Goal: Find specific page/section

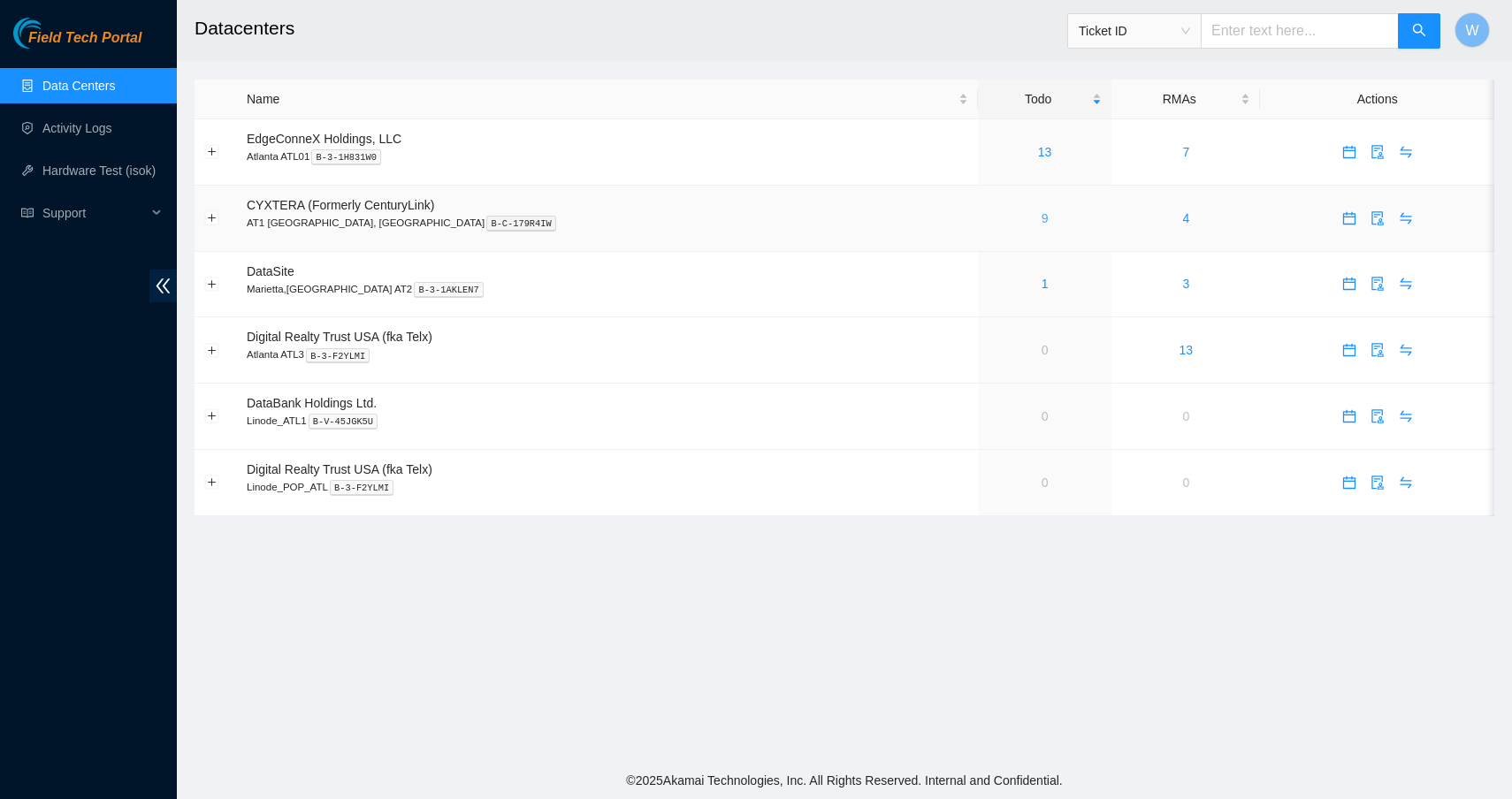
click at [1041, 214] on link "9" at bounding box center [1044, 218] width 7 height 14
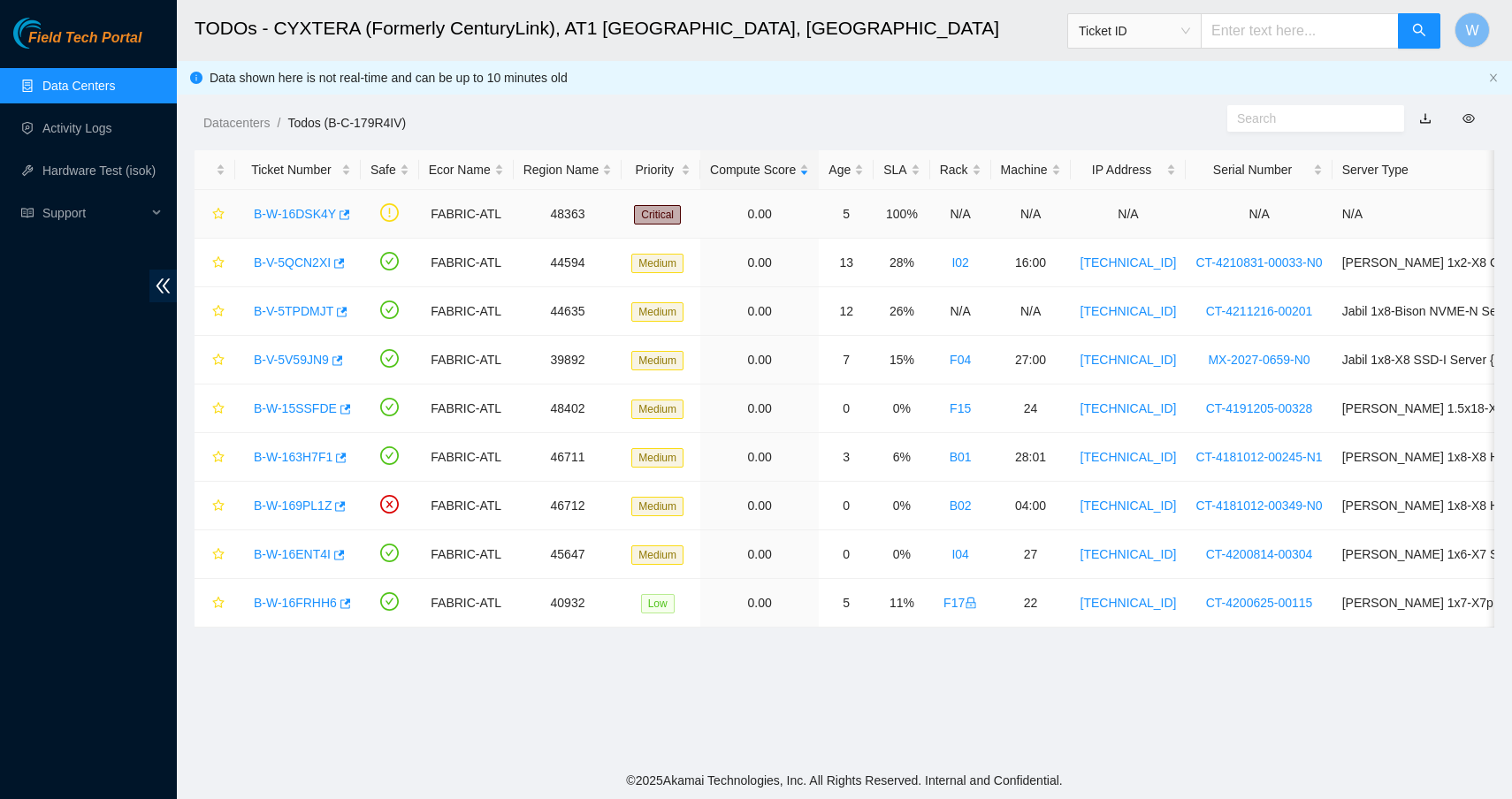
click at [315, 210] on link "B-W-16DSK4Y" at bounding box center [295, 214] width 82 height 14
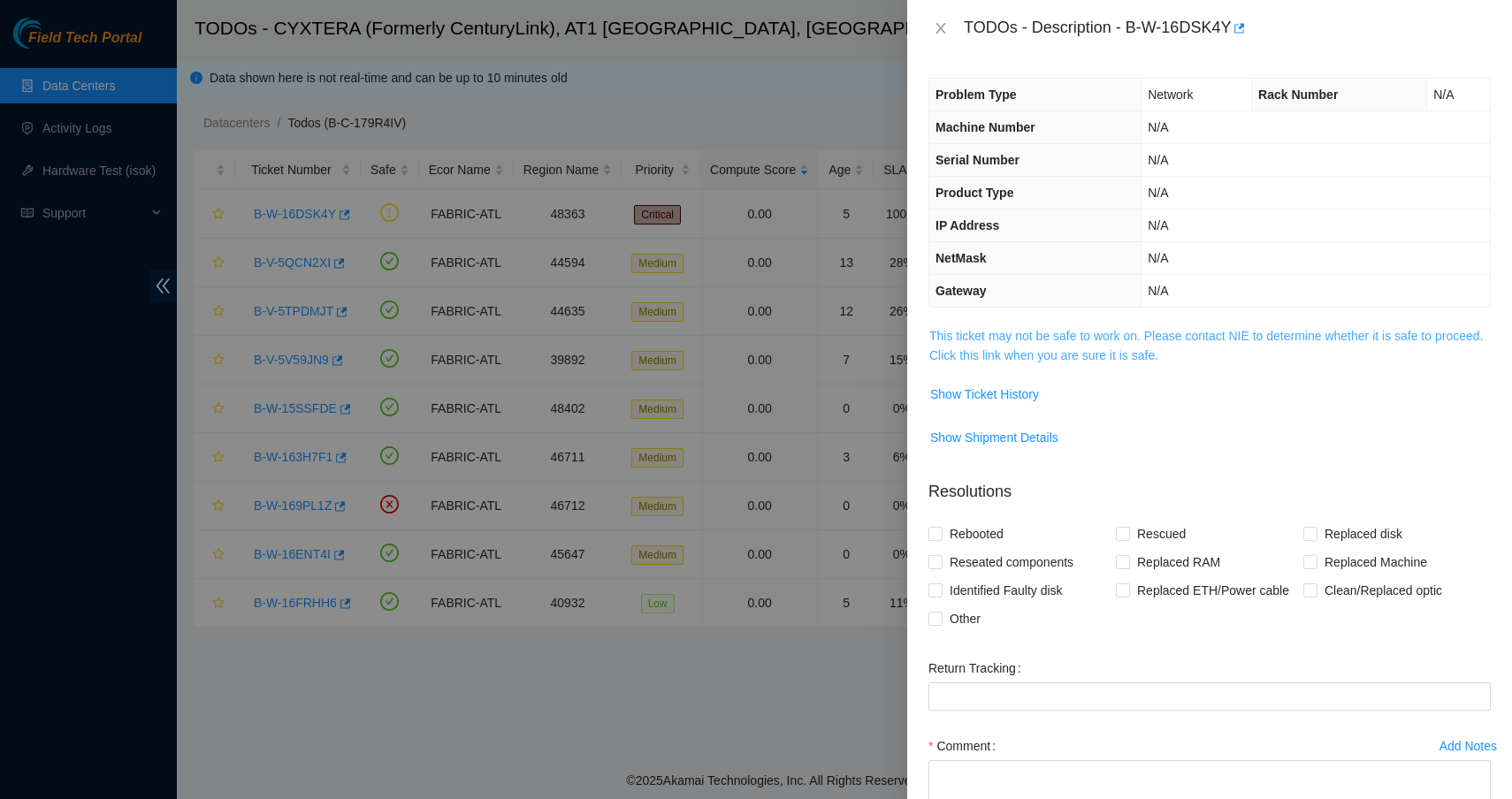
click at [1068, 349] on link "This ticket may not be safe to work on. Please contact NIE to determine whether…" at bounding box center [1205, 345] width 553 height 33
